Goal: Use online tool/utility

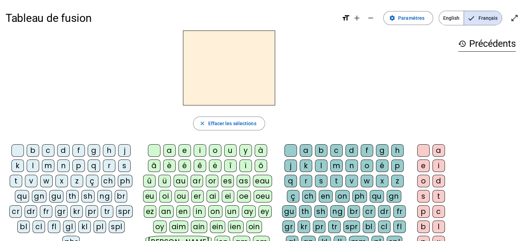
click at [152, 167] on div "â" at bounding box center [154, 165] width 12 height 12
click at [353, 165] on div "n" at bounding box center [352, 165] width 12 height 12
click at [182, 148] on div "e" at bounding box center [185, 150] width 12 height 12
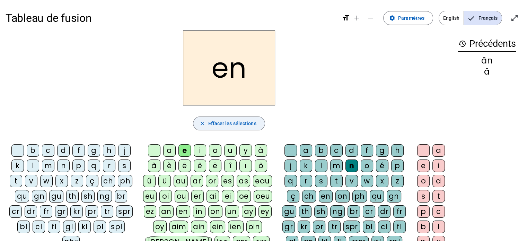
click at [201, 123] on mat-icon "close" at bounding box center [202, 123] width 6 height 6
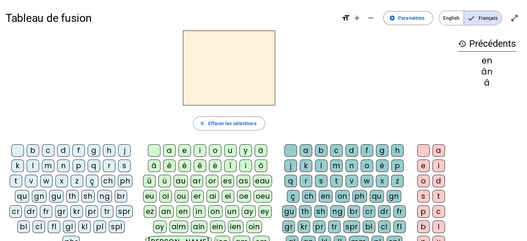
click at [151, 165] on div "â" at bounding box center [154, 165] width 12 height 12
click at [348, 166] on div "n" at bounding box center [352, 165] width 12 height 12
click at [186, 151] on div "e" at bounding box center [185, 150] width 12 height 12
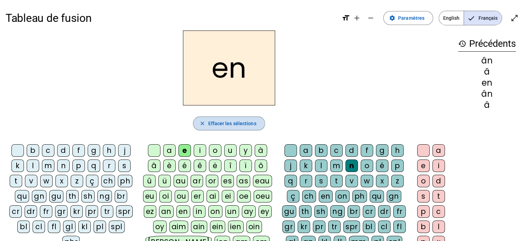
click at [200, 124] on mat-icon "close" at bounding box center [202, 123] width 6 height 6
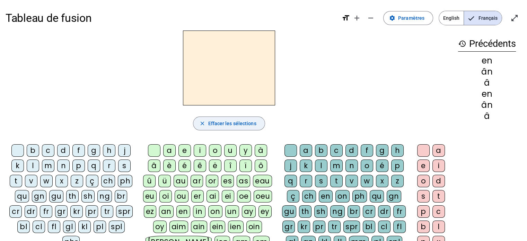
scroll to position [35, 0]
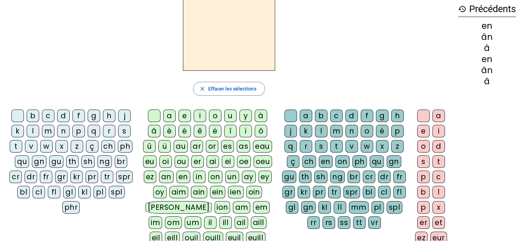
click at [154, 134] on div "â" at bounding box center [154, 131] width 12 height 12
click at [352, 127] on div "n" at bounding box center [352, 131] width 12 height 12
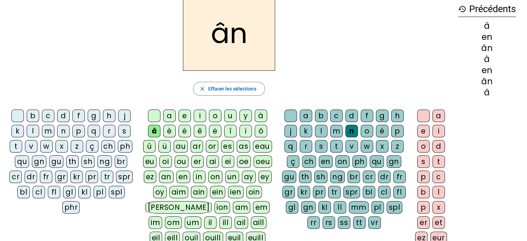
click at [425, 131] on div "e" at bounding box center [423, 131] width 12 height 12
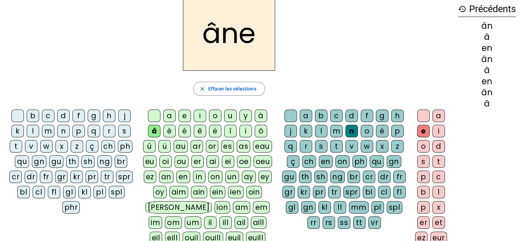
click at [337, 129] on div "m" at bounding box center [336, 131] width 12 height 12
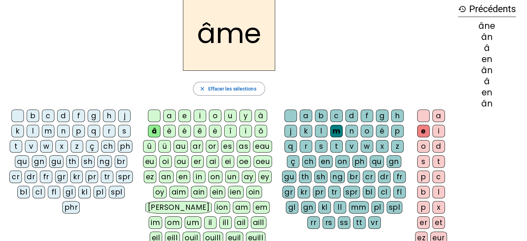
click at [381, 115] on div "g" at bounding box center [382, 116] width 12 height 12
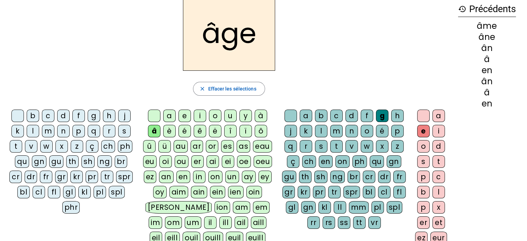
click at [76, 131] on div "p" at bounding box center [78, 131] width 12 height 12
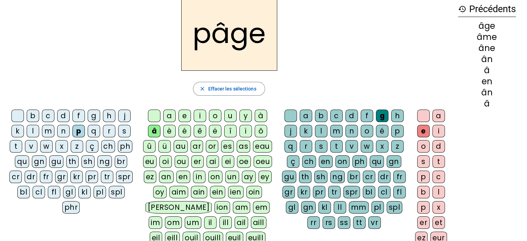
click at [171, 116] on div "a" at bounding box center [169, 116] width 12 height 12
click at [320, 147] on div "s" at bounding box center [321, 146] width 12 height 12
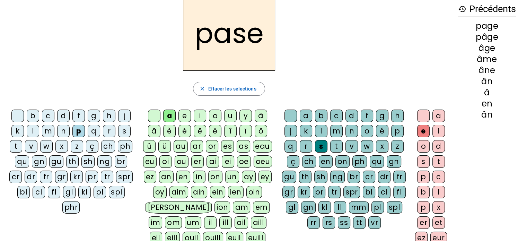
click at [379, 117] on div "g" at bounding box center [382, 116] width 12 height 12
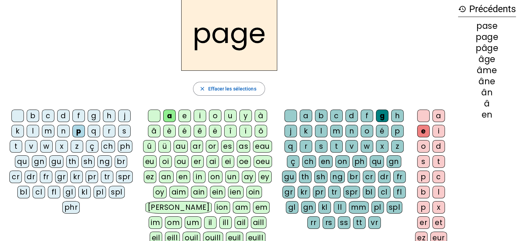
click at [122, 131] on div "s" at bounding box center [124, 131] width 12 height 12
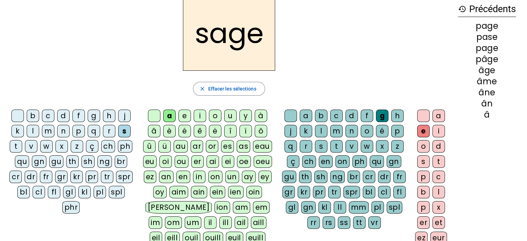
click at [60, 131] on div "n" at bounding box center [63, 131] width 12 height 12
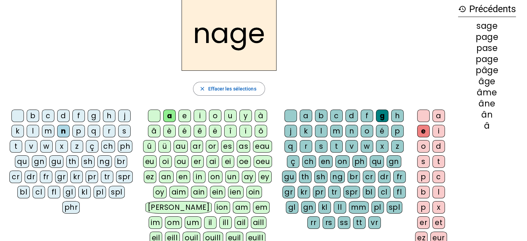
click at [47, 129] on div "m" at bounding box center [48, 131] width 12 height 12
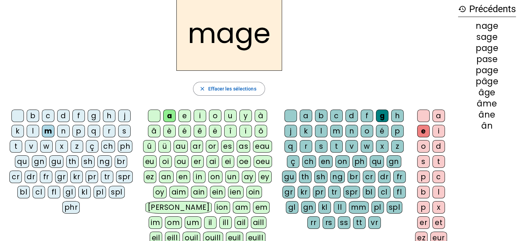
click at [227, 116] on div "u" at bounding box center [230, 116] width 12 height 12
click at [37, 129] on div "l" at bounding box center [33, 131] width 12 height 12
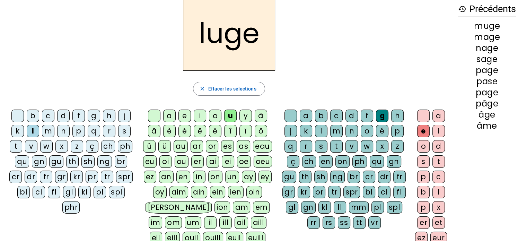
click at [218, 116] on div "o" at bounding box center [215, 116] width 12 height 12
